Goal: Task Accomplishment & Management: Manage account settings

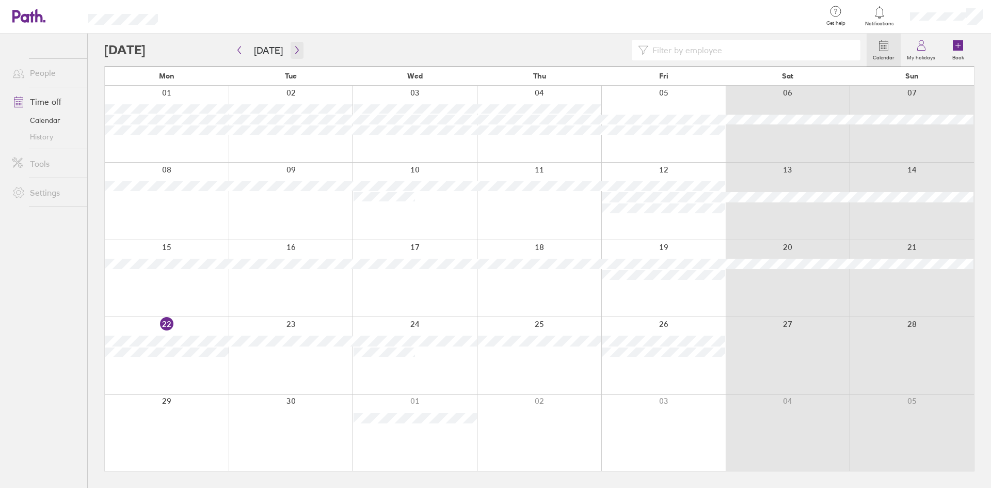
click at [296, 52] on icon "button" at bounding box center [297, 50] width 8 height 8
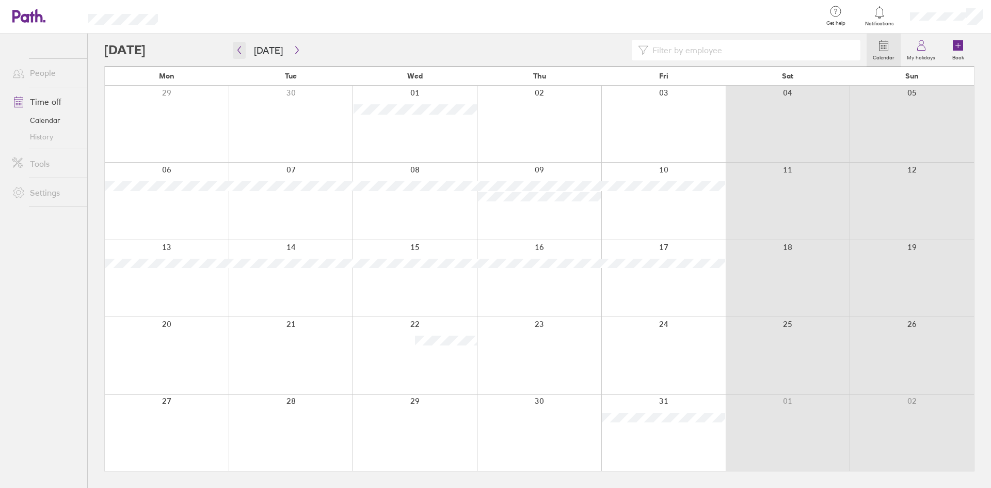
click at [241, 52] on icon "button" at bounding box center [239, 50] width 8 height 8
